Goal: Find specific page/section: Find specific page/section

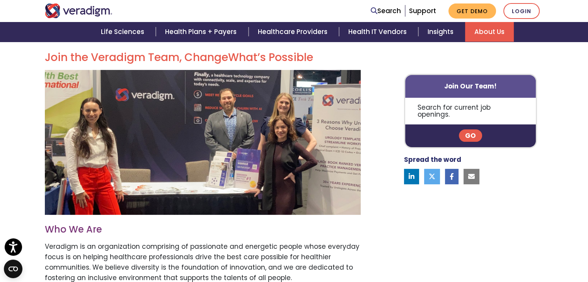
scroll to position [201, 0]
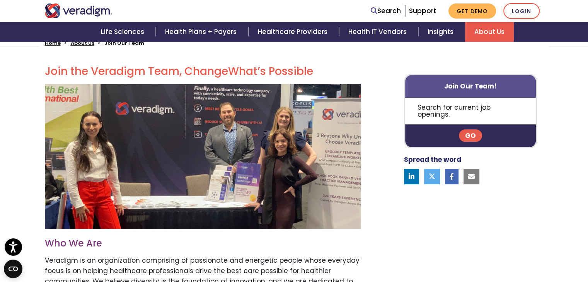
click at [467, 133] on link "Go" at bounding box center [470, 136] width 23 height 12
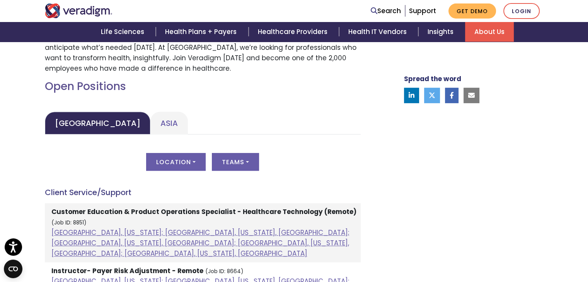
scroll to position [325, 0]
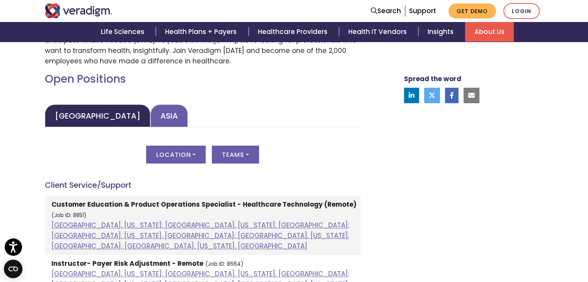
click at [153, 111] on link "Asia" at bounding box center [169, 115] width 38 height 23
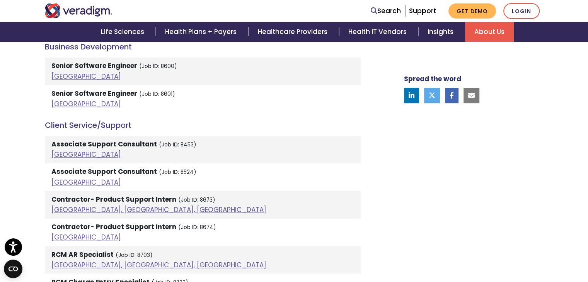
scroll to position [541, 0]
click at [61, 145] on strong "Associate Support Consultant" at bounding box center [104, 144] width 106 height 9
click at [56, 154] on link "[GEOGRAPHIC_DATA]" at bounding box center [86, 154] width 70 height 9
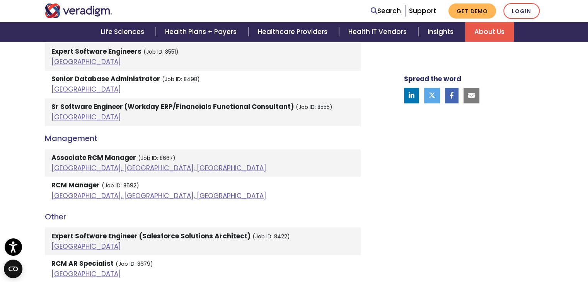
scroll to position [1315, 0]
